Goal: Information Seeking & Learning: Learn about a topic

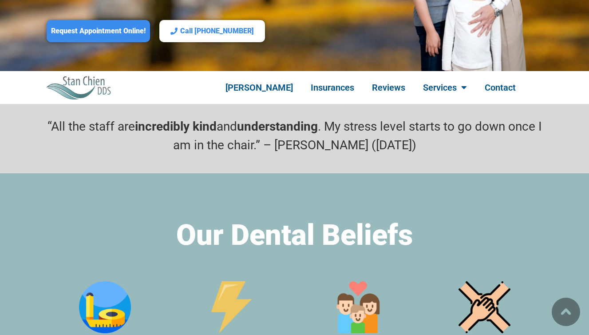
scroll to position [292, 0]
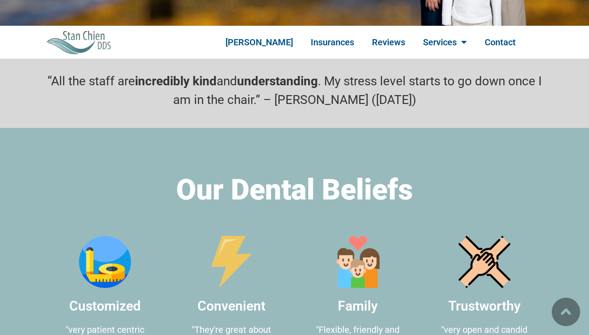
click at [200, 76] on p "“All the staff are incredibly kind and understanding . My stress level starts t…" at bounding box center [295, 90] width 506 height 37
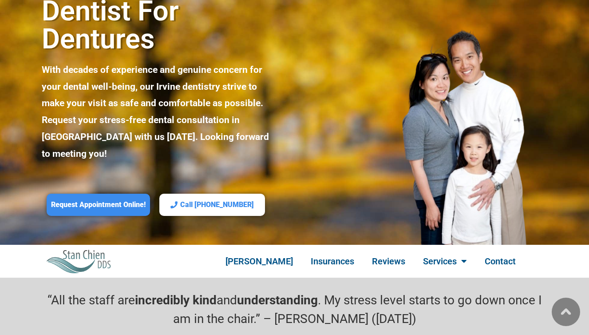
scroll to position [143, 0]
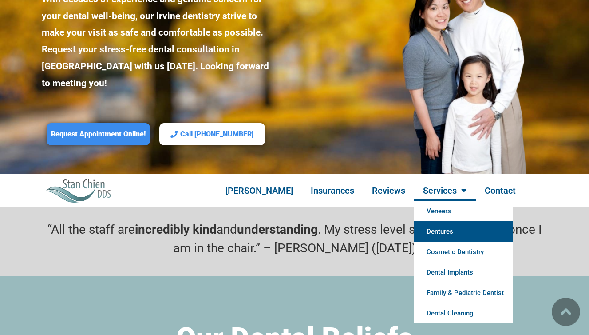
click at [442, 221] on link "Dentures" at bounding box center [463, 231] width 99 height 20
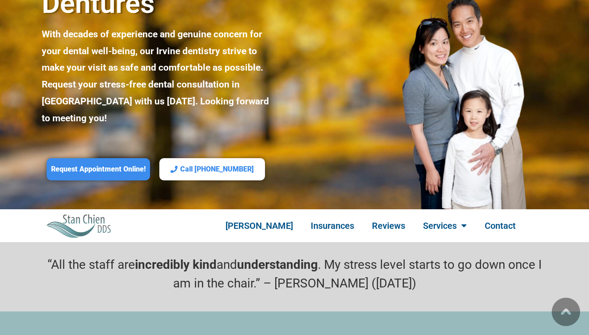
scroll to position [120, 0]
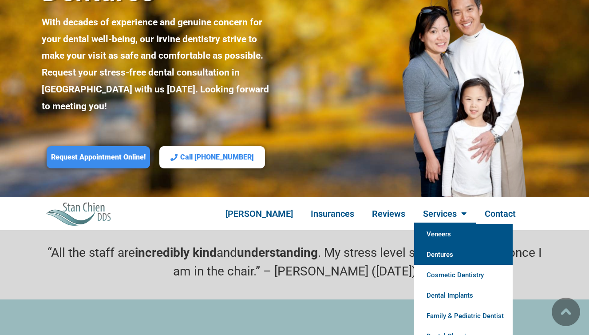
click at [441, 224] on link "Veneers" at bounding box center [463, 234] width 99 height 20
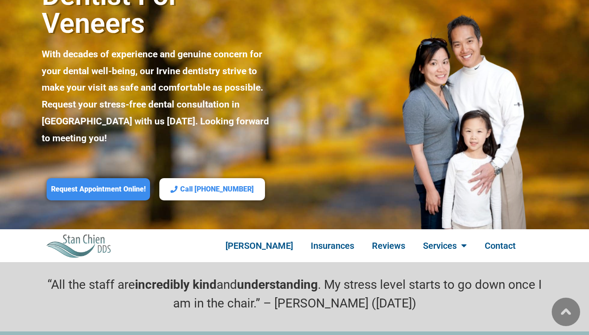
scroll to position [109, 0]
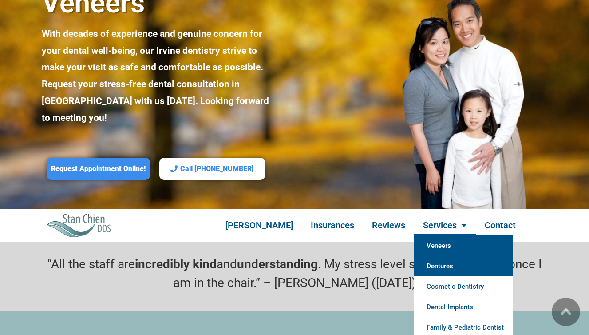
click at [455, 256] on link "Dentures" at bounding box center [463, 266] width 99 height 20
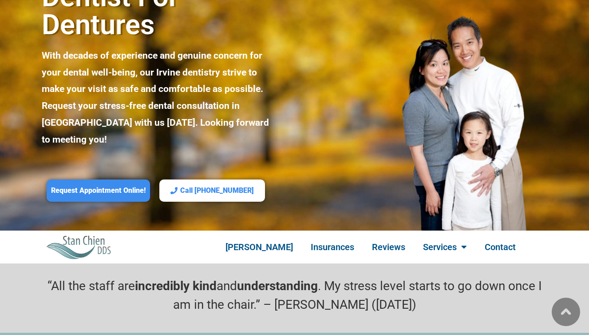
scroll to position [132, 0]
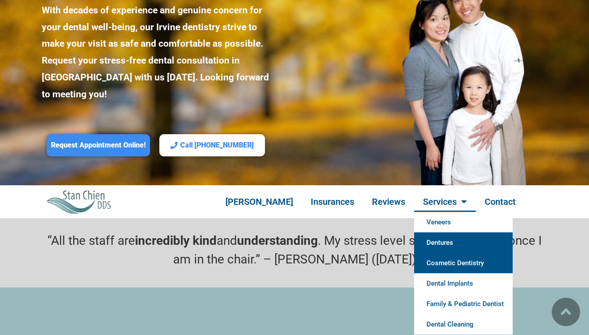
click at [456, 253] on link "Cosmetic Dentistry" at bounding box center [463, 263] width 99 height 20
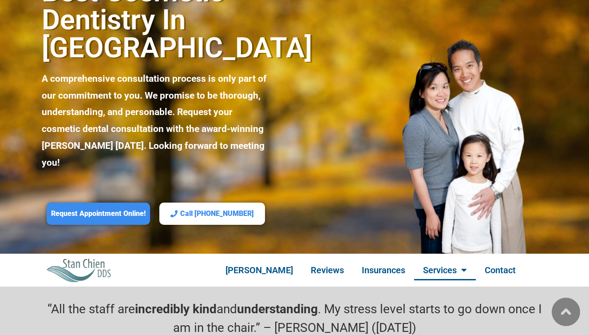
scroll to position [140, 0]
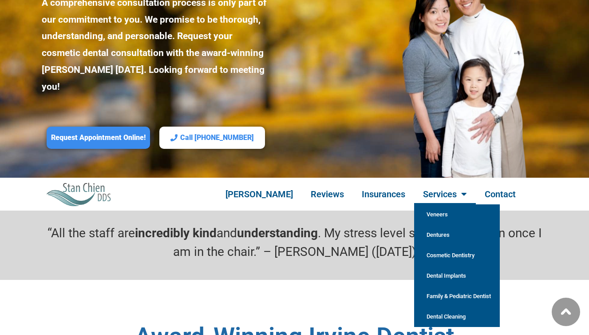
click at [428, 225] on link "Dentures" at bounding box center [457, 235] width 86 height 20
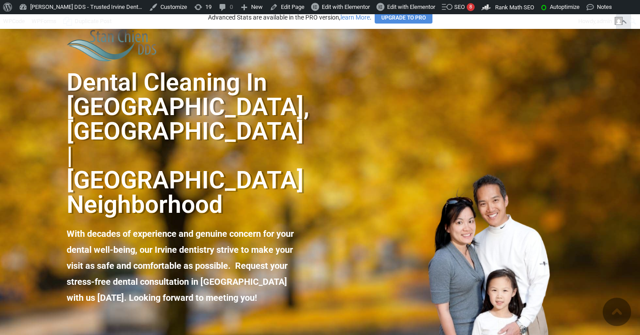
scroll to position [238, 0]
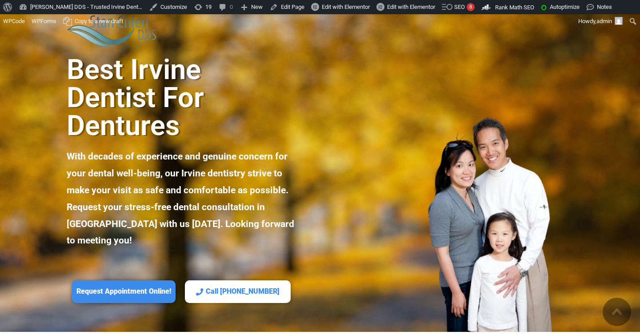
scroll to position [138, 0]
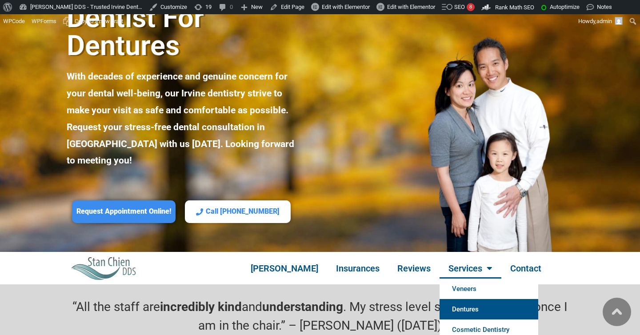
click at [461, 299] on link "Dentures" at bounding box center [488, 309] width 99 height 20
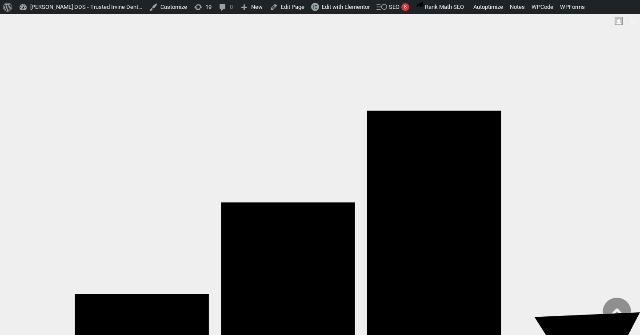
scroll to position [102, 0]
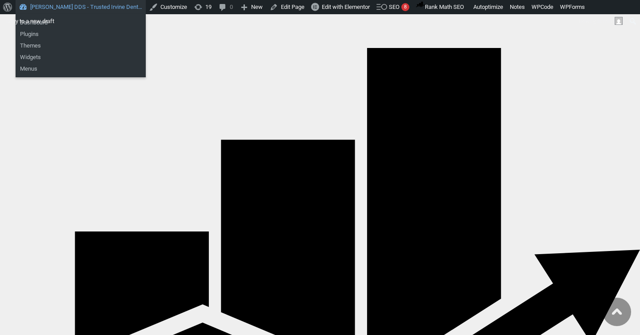
click at [47, 5] on link "[PERSON_NAME] DDS - Trusted Irvine Dent…" at bounding box center [81, 7] width 130 height 14
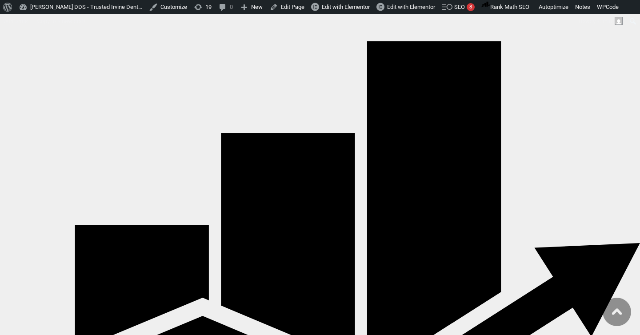
scroll to position [147, 0]
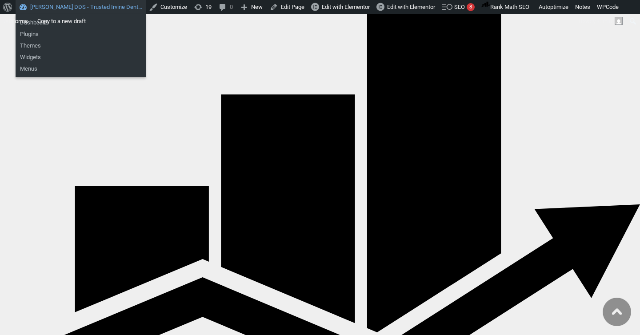
click at [44, 10] on link "[PERSON_NAME] DDS - Trusted Irvine Dent…" at bounding box center [81, 7] width 130 height 14
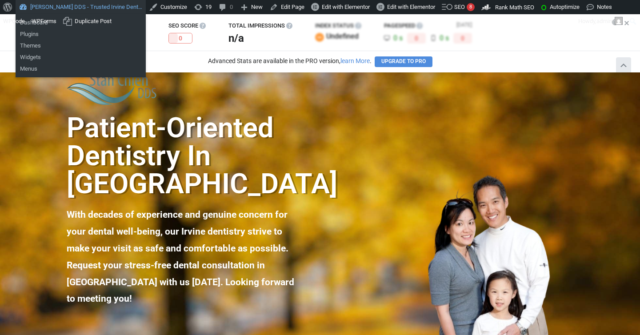
click at [40, 8] on link "[PERSON_NAME] DDS - Trusted Irvine Dent…" at bounding box center [81, 7] width 130 height 14
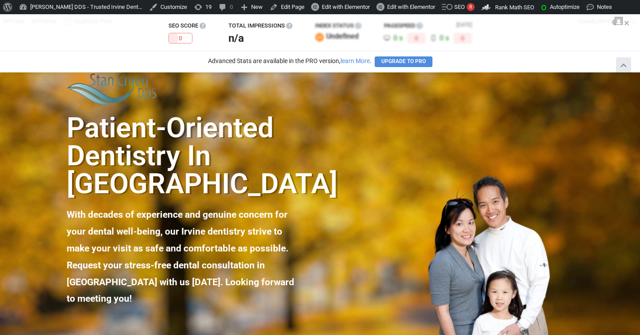
scroll to position [223, 0]
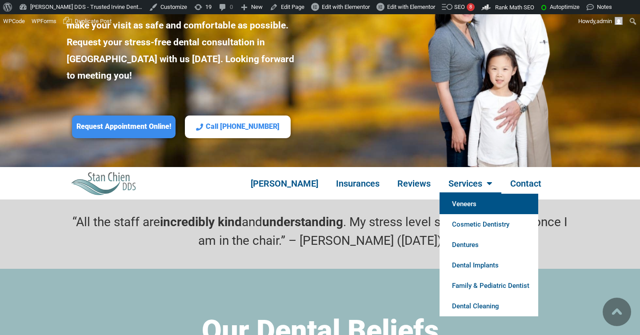
click at [456, 194] on link "Veneers" at bounding box center [488, 204] width 99 height 20
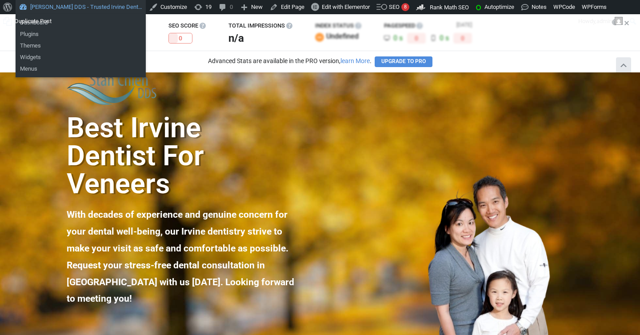
click at [56, 11] on link "[PERSON_NAME] DDS - Trusted Irvine Dent…" at bounding box center [81, 7] width 130 height 14
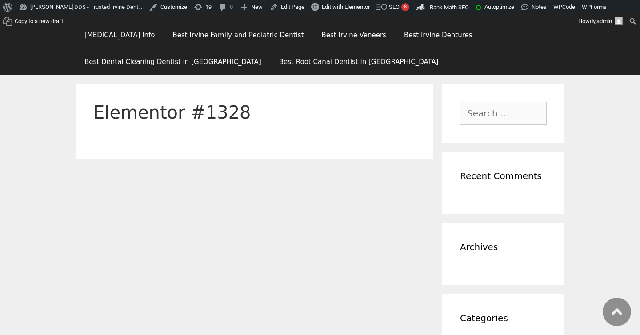
scroll to position [194, 0]
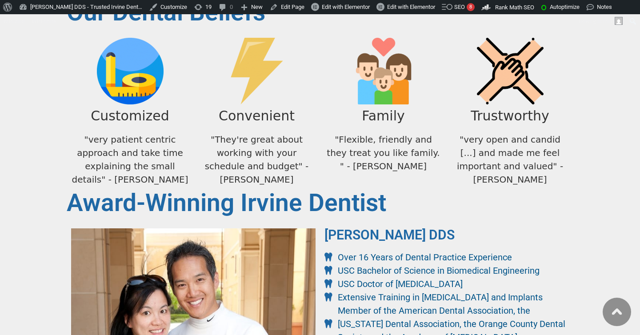
scroll to position [579, 0]
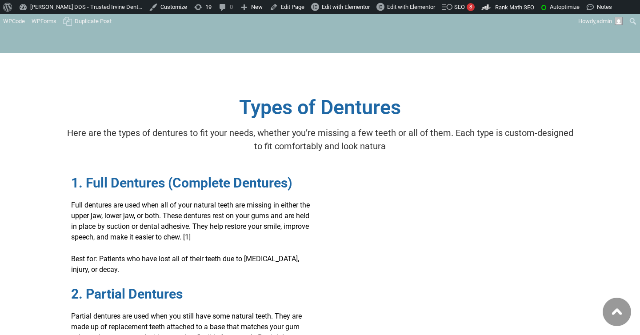
scroll to position [2554, 0]
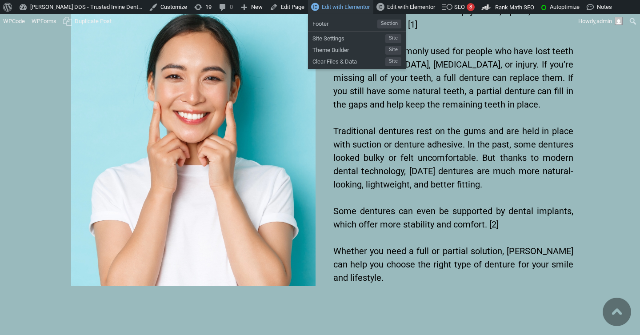
click at [344, 9] on span "Edit with Elementor" at bounding box center [346, 7] width 48 height 7
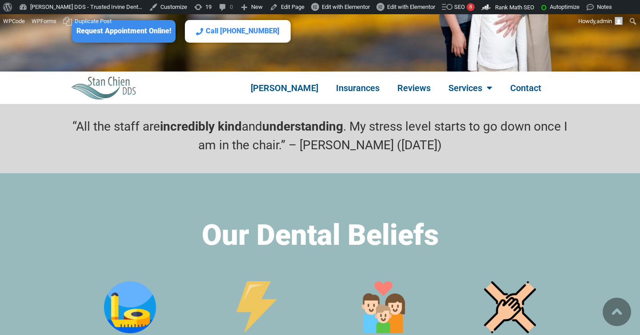
scroll to position [273, 0]
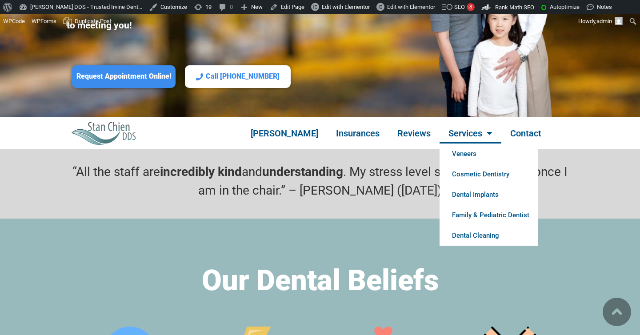
click at [360, 183] on p "“All the staff are incredibly kind and understanding . My stress level starts t…" at bounding box center [320, 181] width 506 height 37
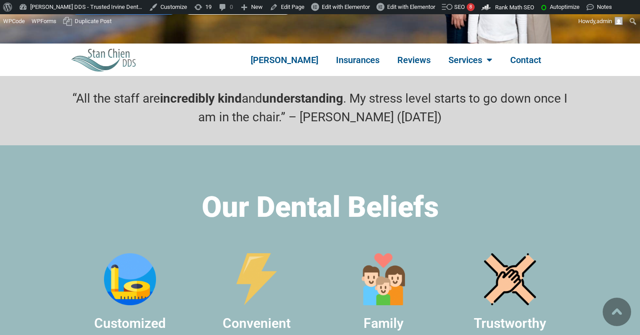
scroll to position [331, 0]
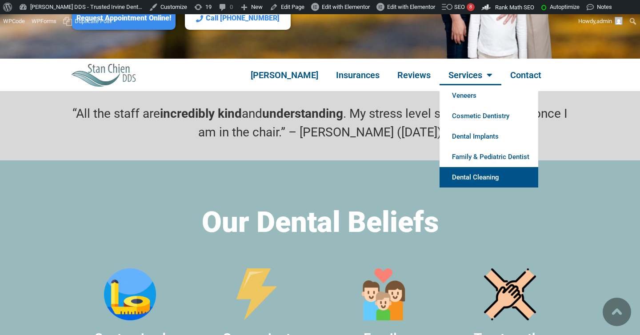
click at [472, 167] on link "Dental Cleaning" at bounding box center [488, 177] width 99 height 20
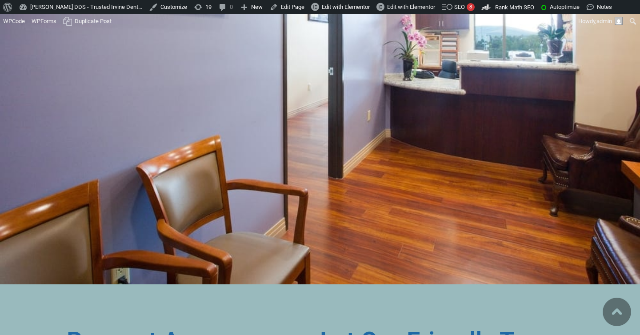
scroll to position [6231, 0]
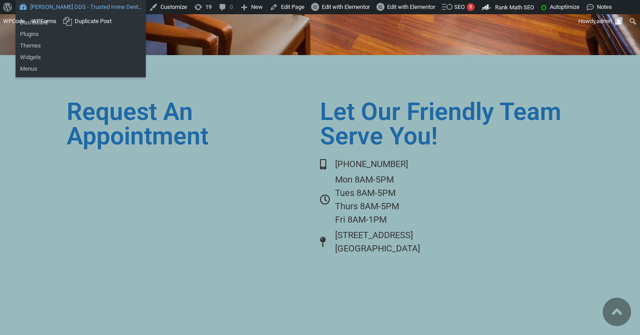
click at [48, 8] on link "[PERSON_NAME] DDS - Trusted Irvine Dent…" at bounding box center [81, 7] width 130 height 14
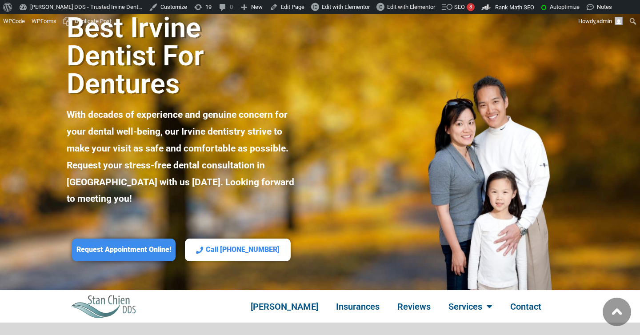
scroll to position [69, 0]
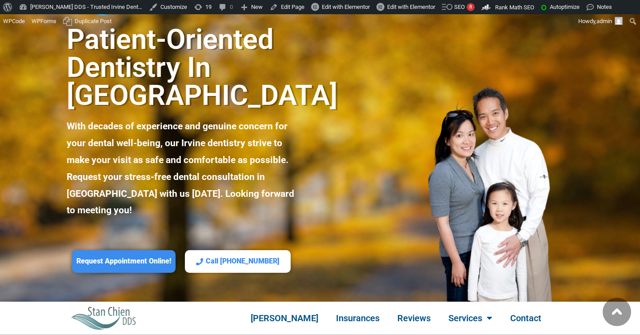
scroll to position [257, 0]
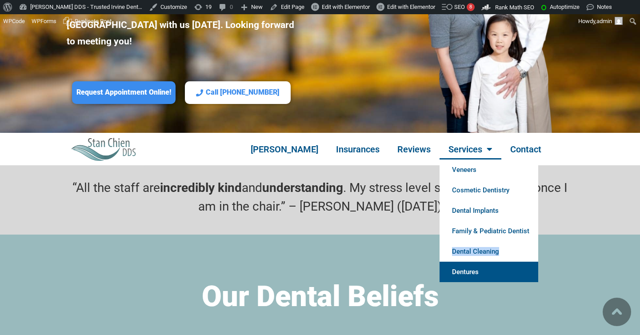
click at [469, 262] on link "Dentures" at bounding box center [488, 272] width 99 height 20
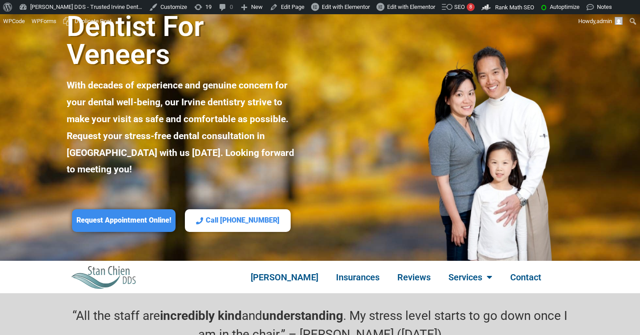
scroll to position [299, 0]
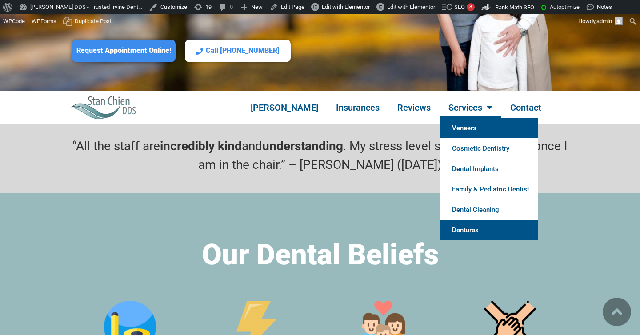
click at [451, 220] on link "Dentures" at bounding box center [488, 230] width 99 height 20
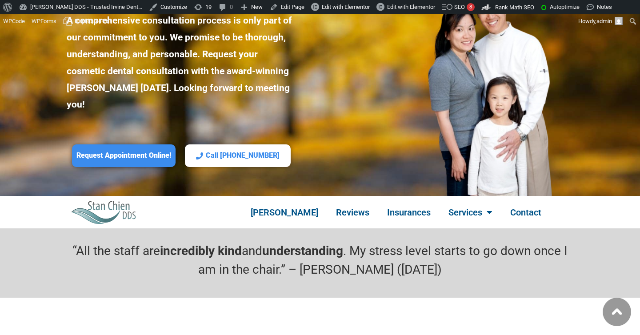
scroll to position [276, 0]
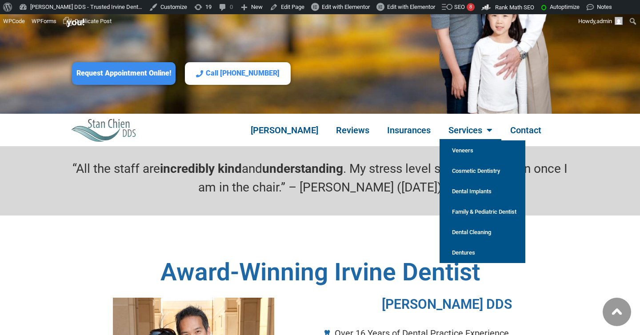
click at [446, 243] on link "Dentures" at bounding box center [482, 253] width 86 height 20
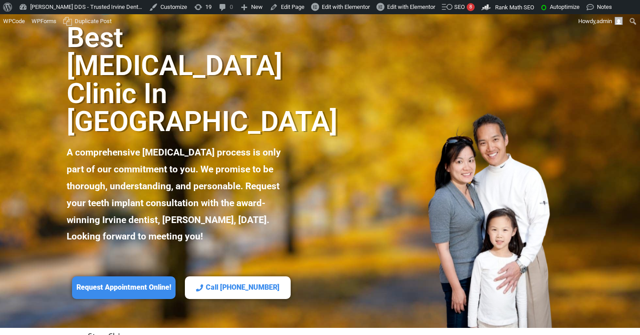
scroll to position [198, 0]
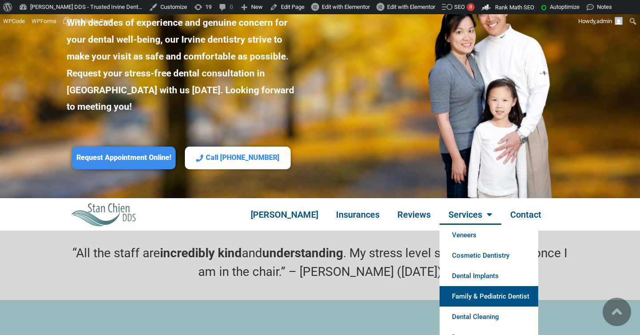
scroll to position [218, 0]
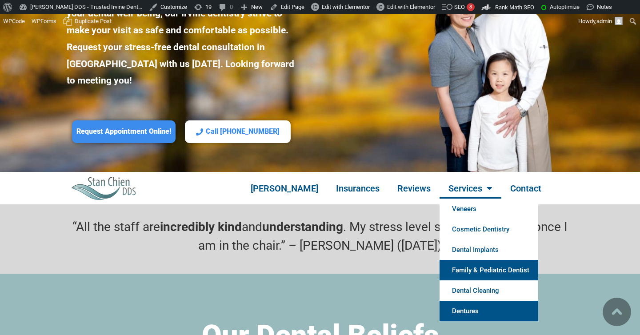
click at [461, 301] on link "Dentures" at bounding box center [488, 311] width 99 height 20
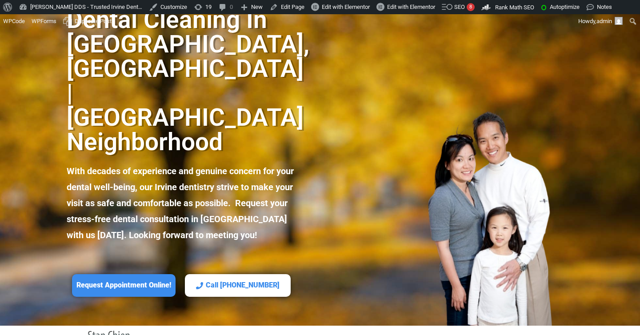
scroll to position [159, 0]
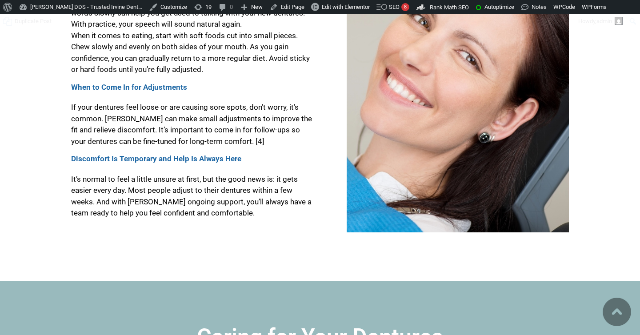
scroll to position [3935, 0]
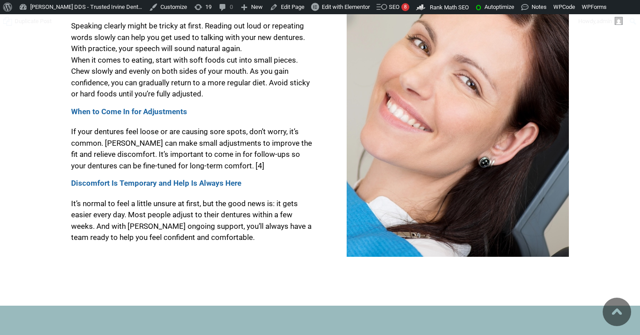
click at [611, 318] on img at bounding box center [616, 312] width 28 height 28
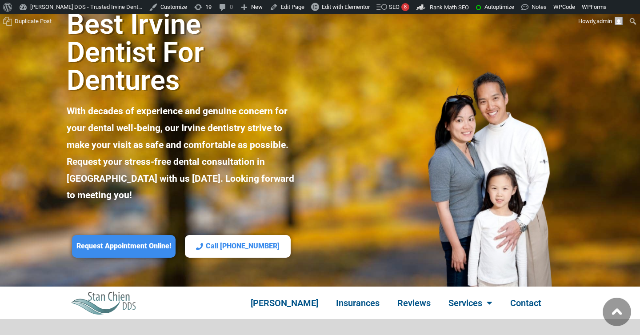
scroll to position [308, 0]
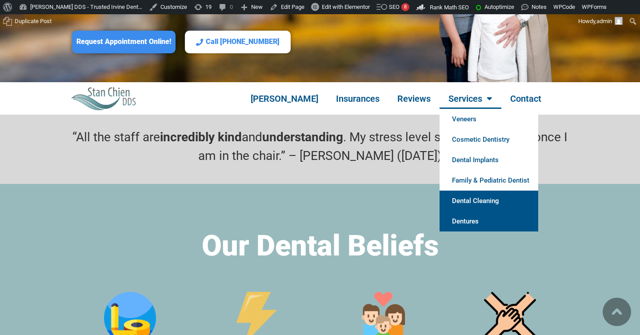
click at [469, 191] on link "Dental Cleaning" at bounding box center [488, 201] width 99 height 20
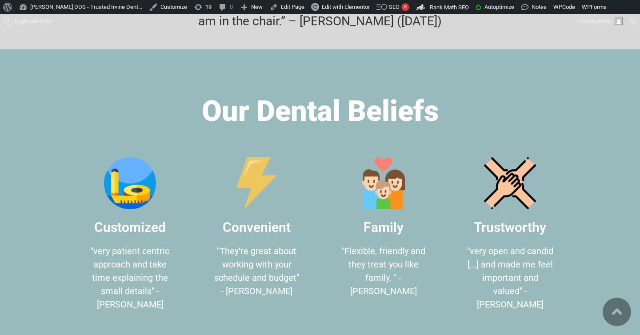
scroll to position [540, 0]
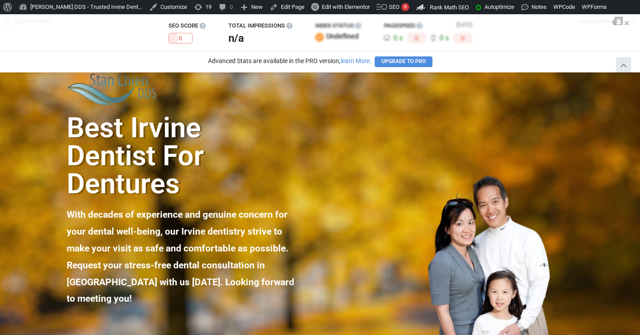
scroll to position [80, 0]
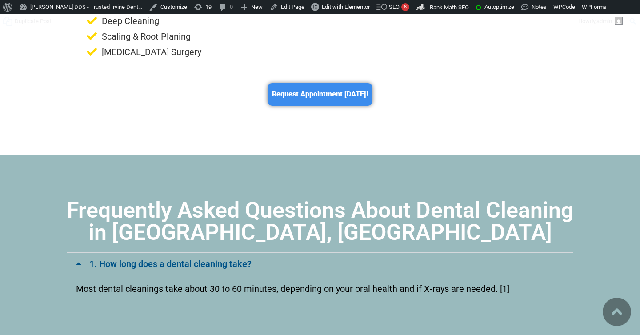
scroll to position [5502, 0]
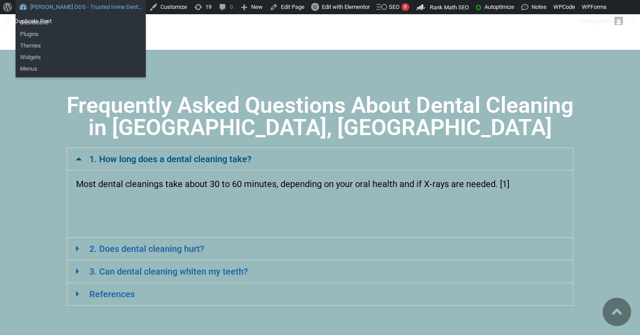
click at [88, 5] on link "[PERSON_NAME] DDS - Trusted Irvine Dent…" at bounding box center [81, 7] width 130 height 14
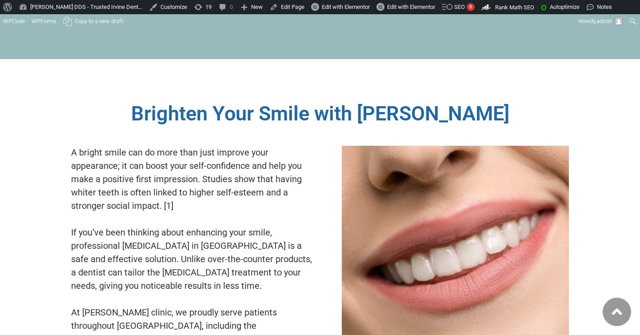
scroll to position [2033, 0]
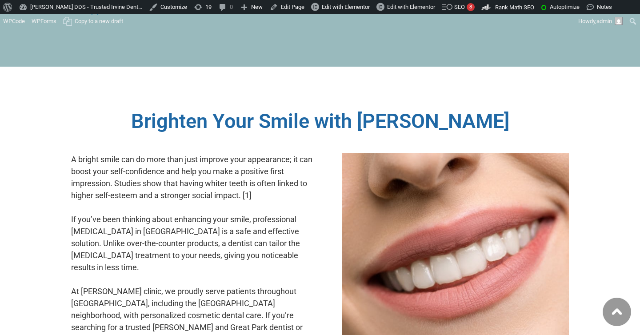
scroll to position [2019, 0]
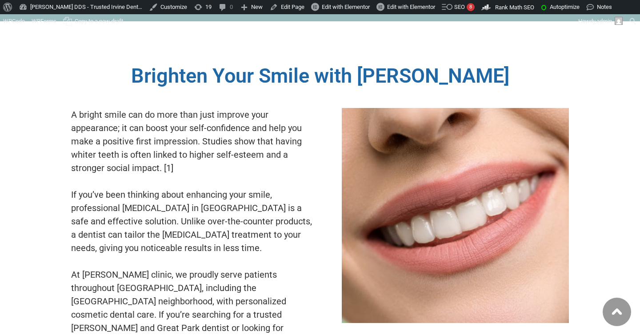
scroll to position [2042, 0]
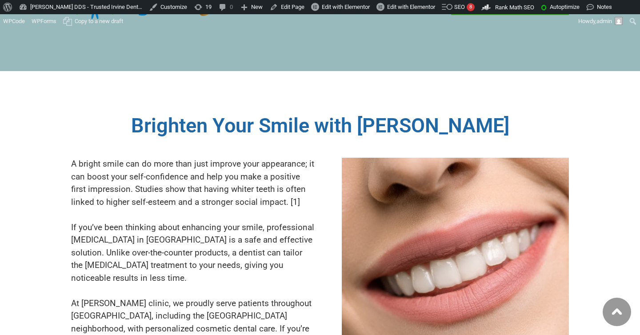
scroll to position [2021, 0]
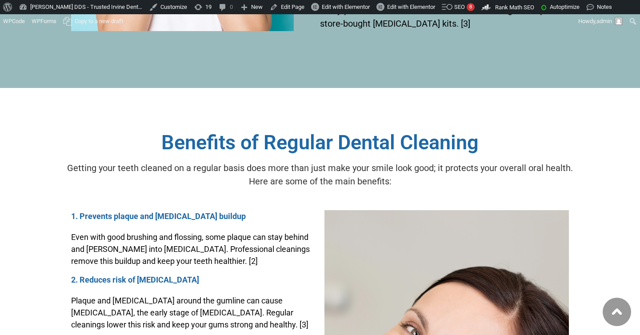
scroll to position [2780, 0]
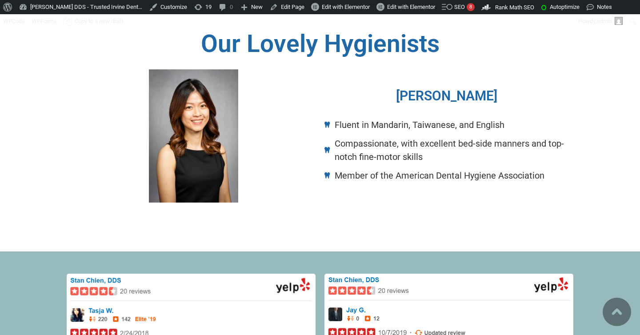
scroll to position [909, 0]
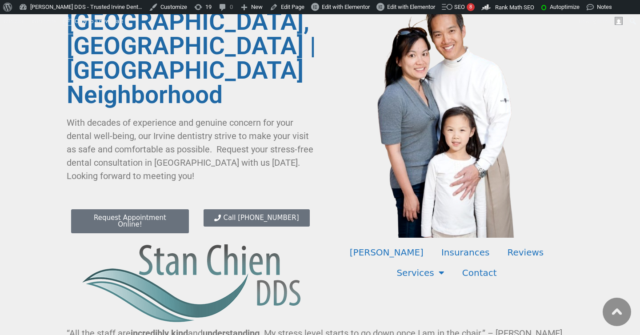
scroll to position [220, 0]
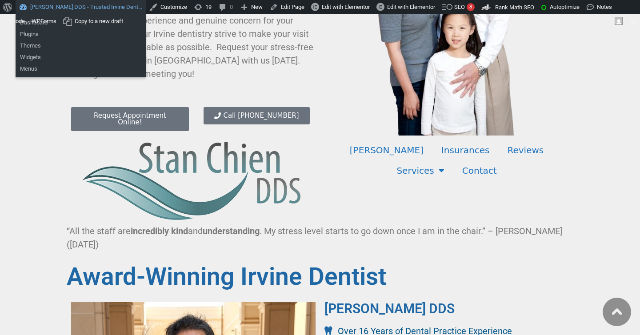
click at [59, 6] on link "[PERSON_NAME] DDS - Trusted Irvine Dent…" at bounding box center [81, 7] width 130 height 14
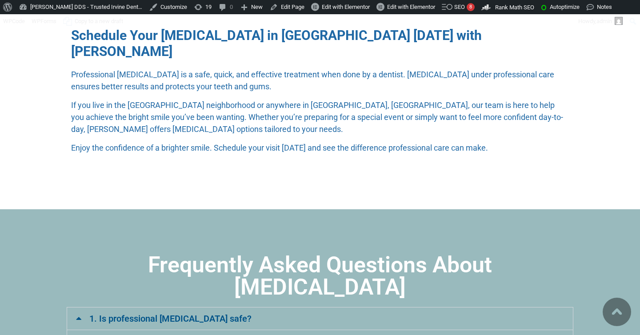
scroll to position [4898, 0]
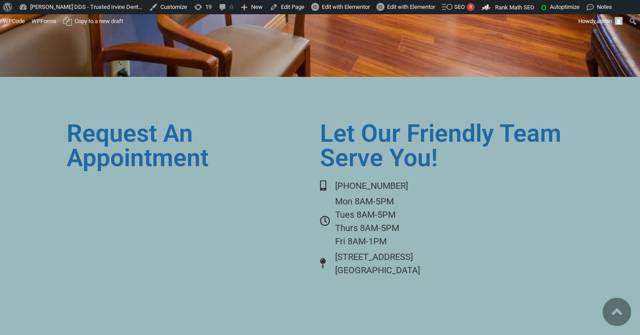
scroll to position [6453, 0]
